Goal: Task Accomplishment & Management: Manage account settings

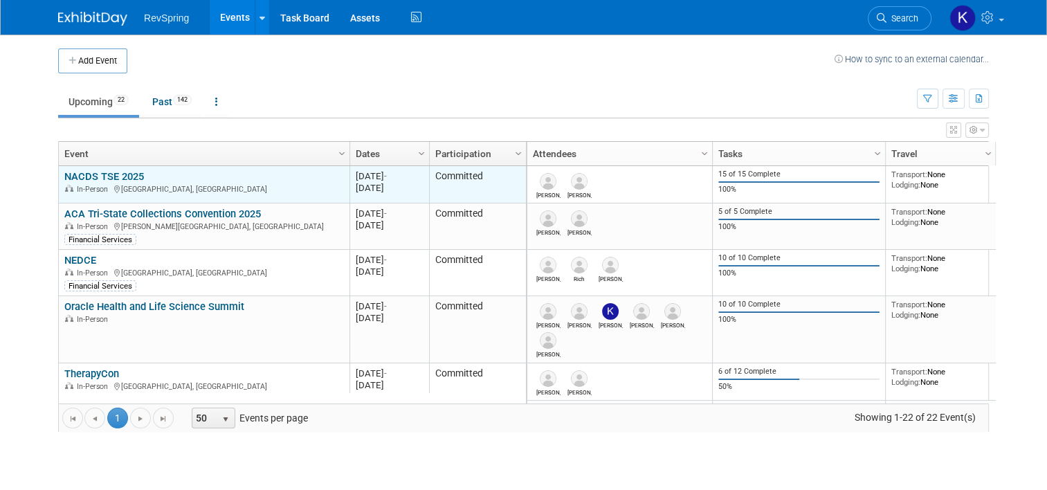
click at [104, 176] on link "NACDS TSE 2025" at bounding box center [104, 176] width 80 height 12
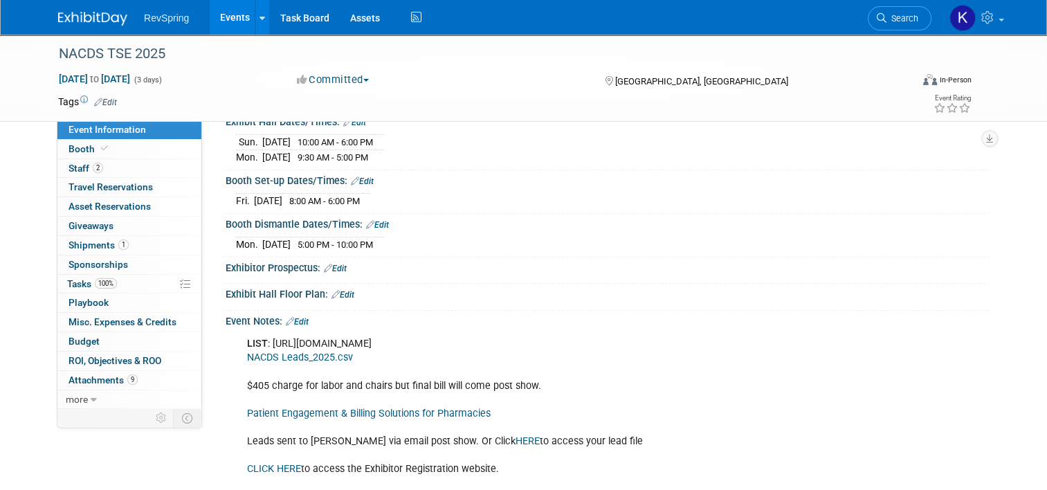
scroll to position [214, 0]
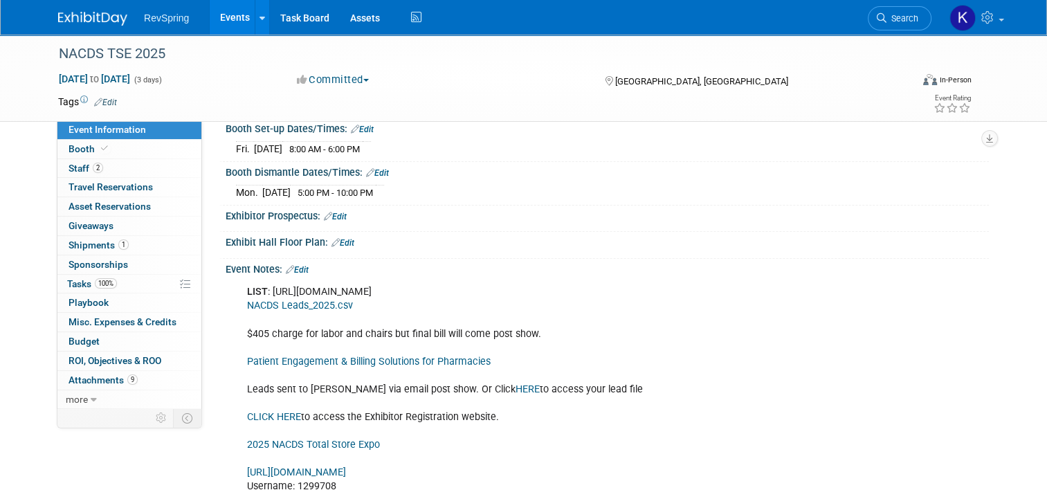
click at [310, 302] on link "NACDS Leads_2025.csv" at bounding box center [300, 306] width 106 height 12
click at [515, 386] on link "HERE" at bounding box center [527, 389] width 24 height 12
click at [302, 265] on link "Edit" at bounding box center [297, 270] width 23 height 10
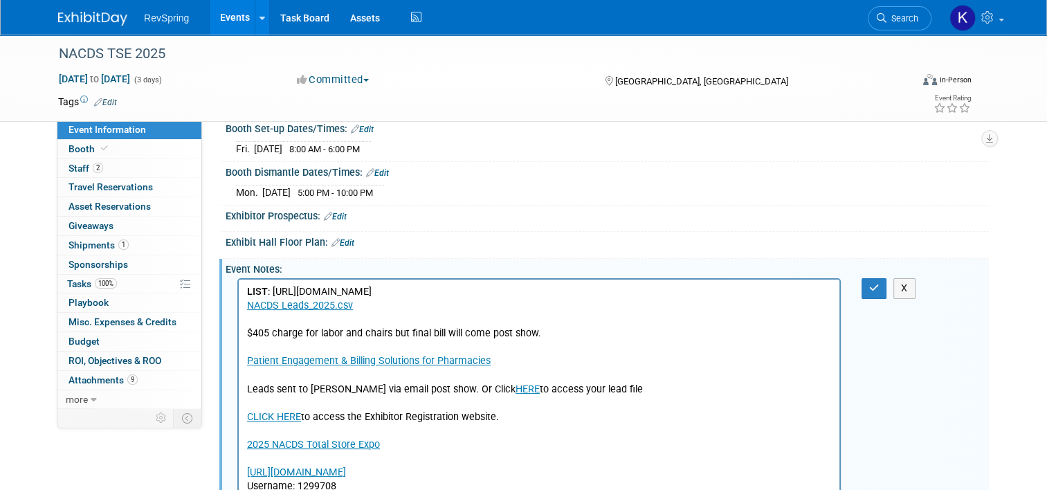
scroll to position [0, 0]
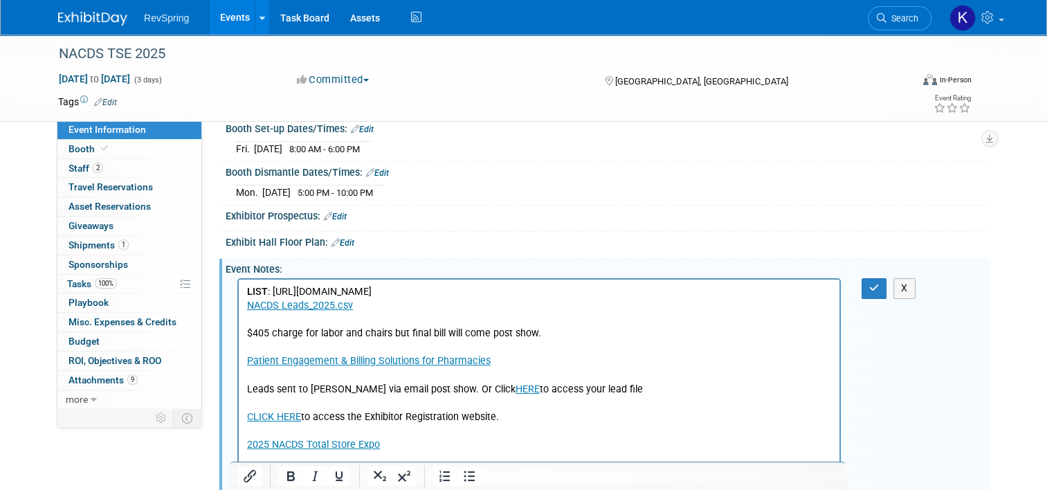
click at [367, 313] on p "LIST : https://directory.nacds.org/nacds/www/tse/participating/overview NACDS L…" at bounding box center [539, 458] width 584 height 347
click at [870, 282] on button "button" at bounding box center [874, 288] width 26 height 20
